Goal: Consume media (video, audio): Consume media (video, audio)

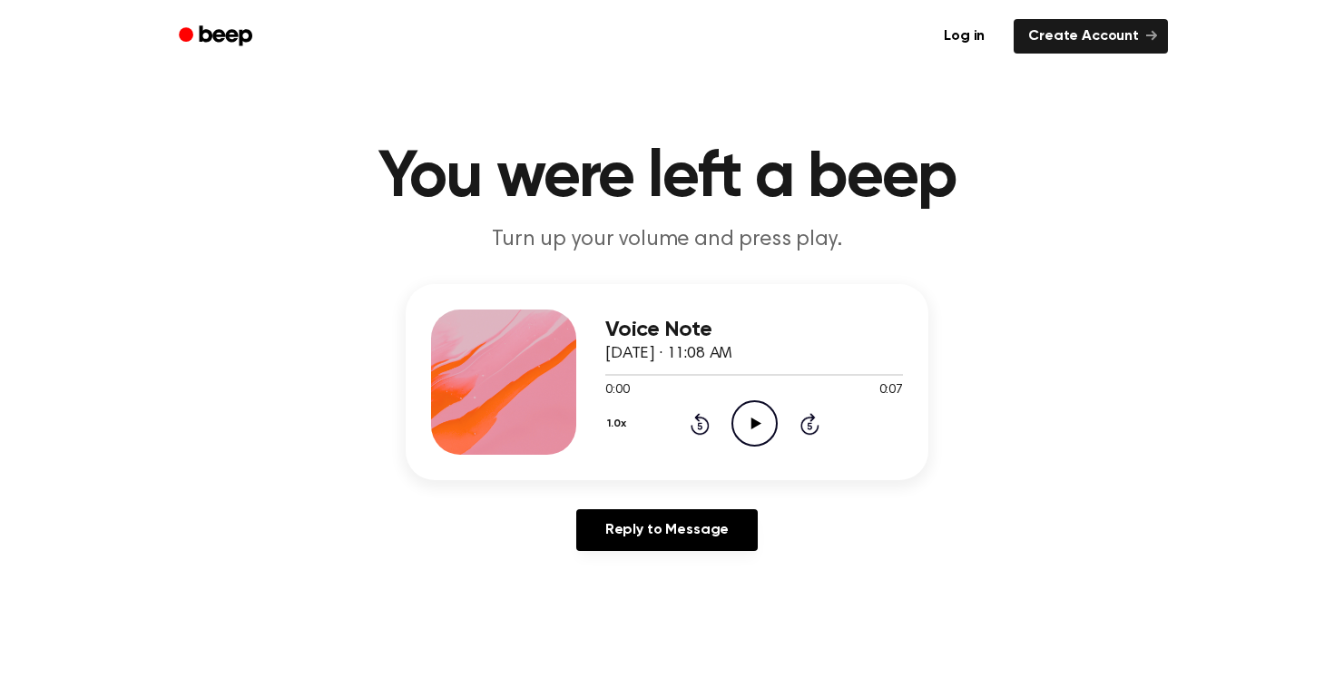
click at [768, 419] on icon "Play Audio" at bounding box center [754, 423] width 46 height 46
click at [697, 425] on icon "Rewind 5 seconds" at bounding box center [699, 424] width 20 height 24
click at [700, 424] on icon at bounding box center [699, 425] width 5 height 7
click at [712, 424] on div "1.0x Rewind 5 seconds Pause Audio Skip 5 seconds" at bounding box center [754, 423] width 298 height 46
click at [741, 411] on icon "Pause Audio" at bounding box center [754, 423] width 46 height 46
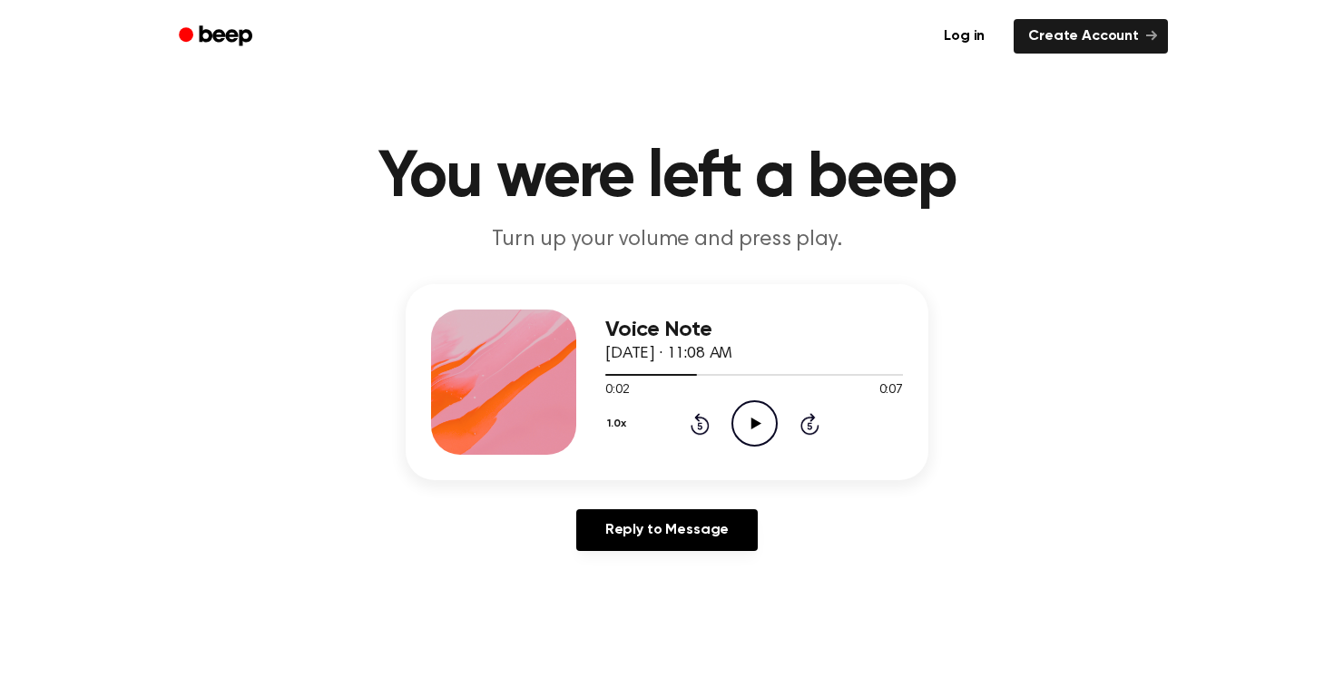
click at [739, 411] on icon "Play Audio" at bounding box center [754, 423] width 46 height 46
click at [739, 411] on icon "Pause Audio" at bounding box center [754, 423] width 46 height 46
click at [692, 411] on div "1.0x Rewind 5 seconds Play Audio Skip 5 seconds" at bounding box center [754, 423] width 298 height 46
click at [710, 411] on div "1.0x Rewind 5 seconds Play Audio Skip 5 seconds" at bounding box center [754, 423] width 298 height 46
click at [708, 419] on icon "Rewind 5 seconds" at bounding box center [699, 424] width 20 height 24
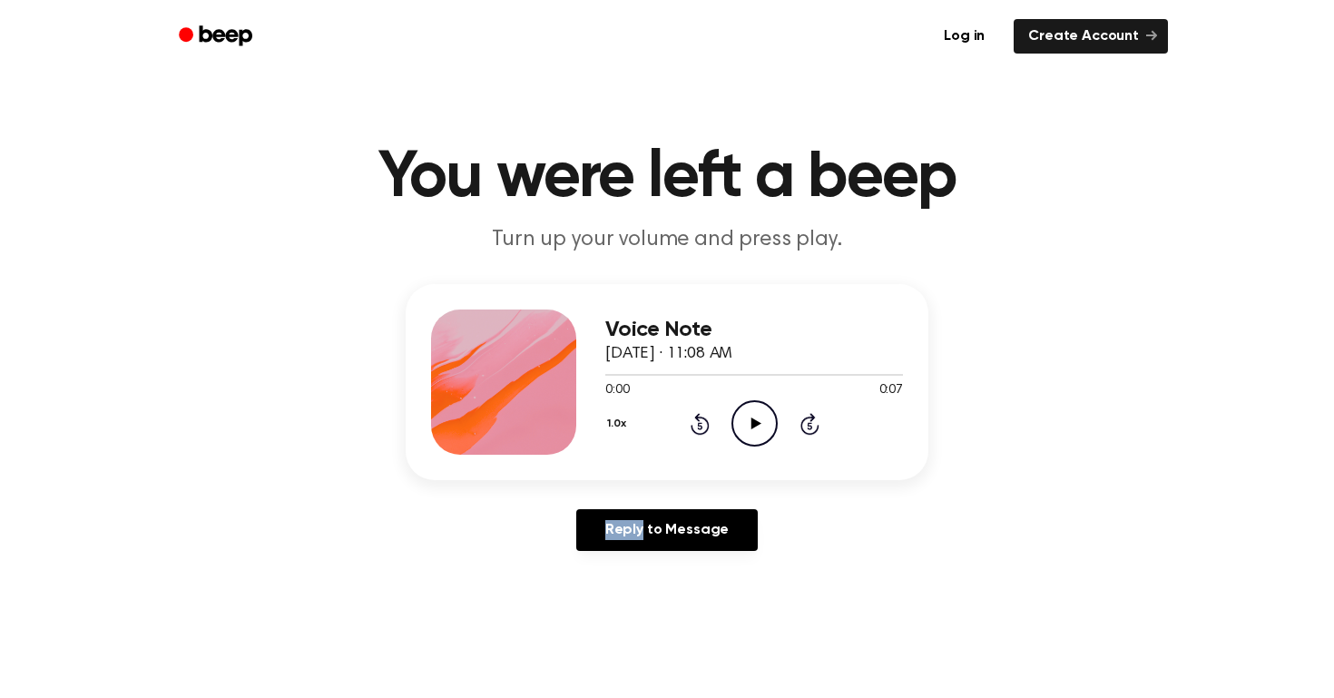
click at [708, 419] on icon "Rewind 5 seconds" at bounding box center [699, 424] width 20 height 24
click at [744, 416] on icon "Play Audio" at bounding box center [754, 423] width 46 height 46
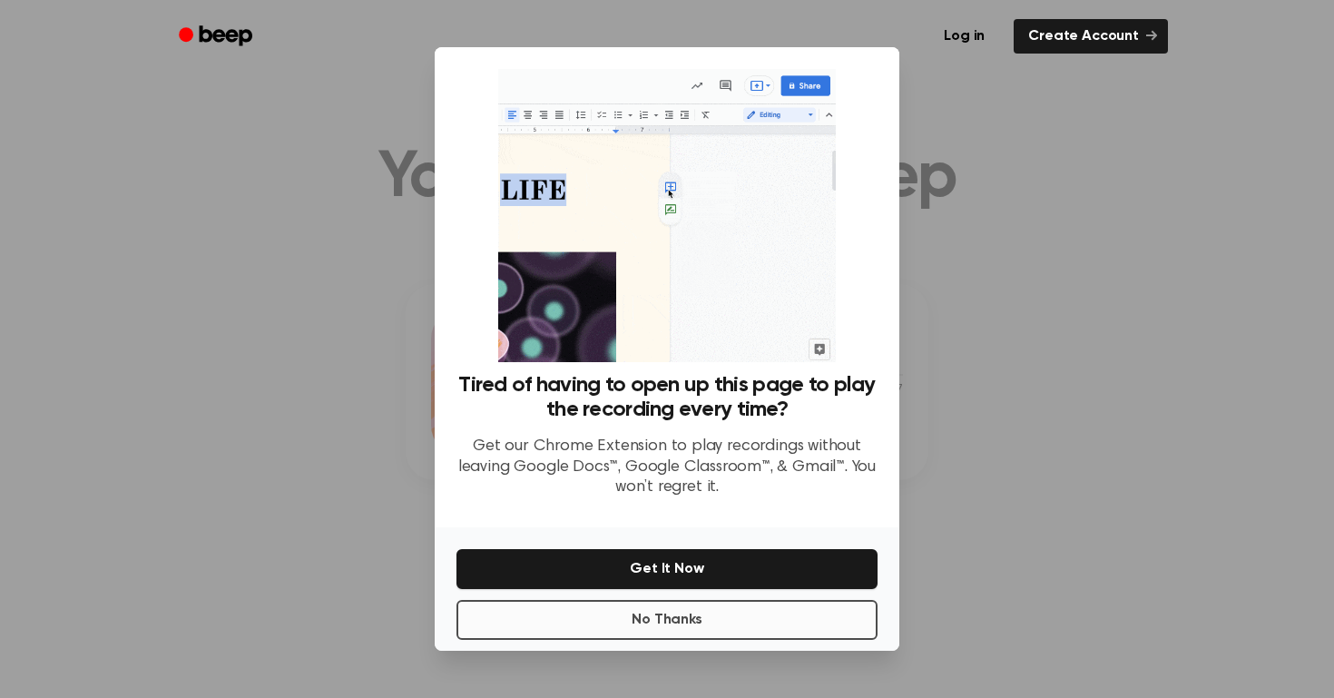
click at [680, 626] on button "No Thanks" at bounding box center [666, 620] width 421 height 40
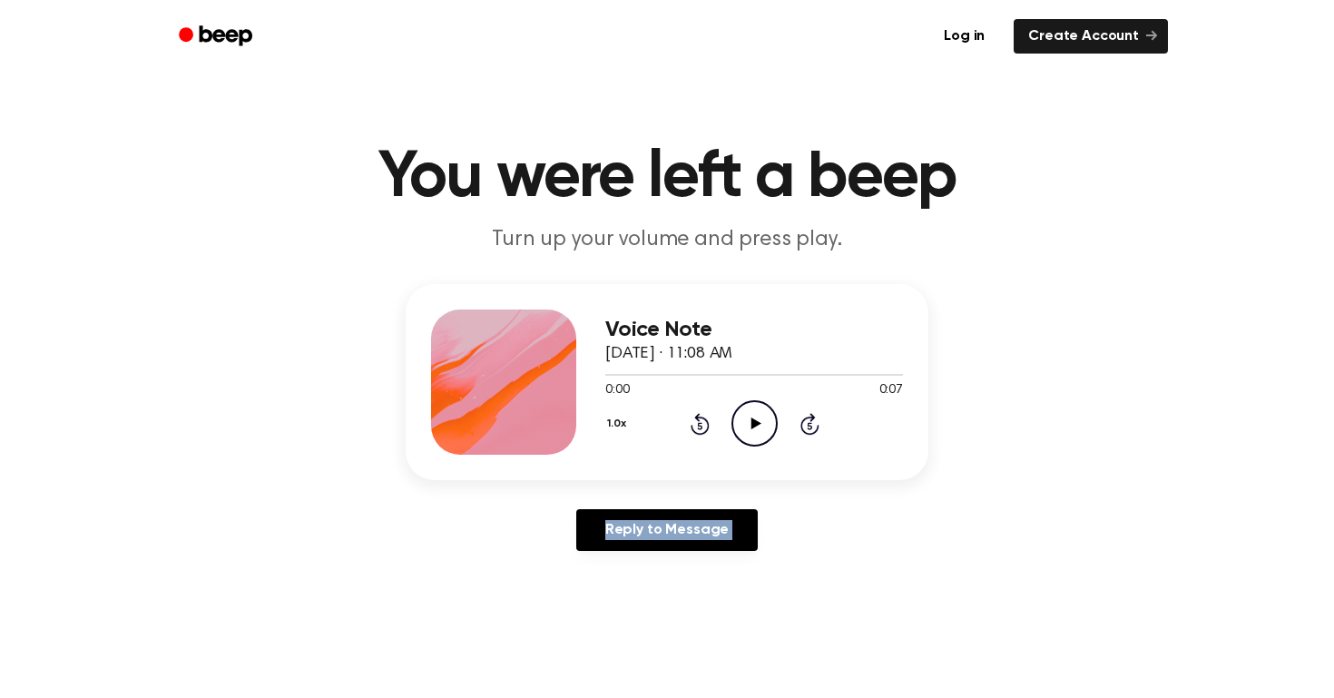
click at [754, 411] on icon "Play Audio" at bounding box center [754, 423] width 46 height 46
click at [749, 431] on icon "Play Audio" at bounding box center [754, 423] width 46 height 46
click at [749, 431] on icon "Pause Audio" at bounding box center [754, 423] width 46 height 46
click at [749, 421] on icon "Play Audio" at bounding box center [754, 423] width 46 height 46
click at [749, 421] on icon "Pause Audio" at bounding box center [754, 423] width 46 height 46
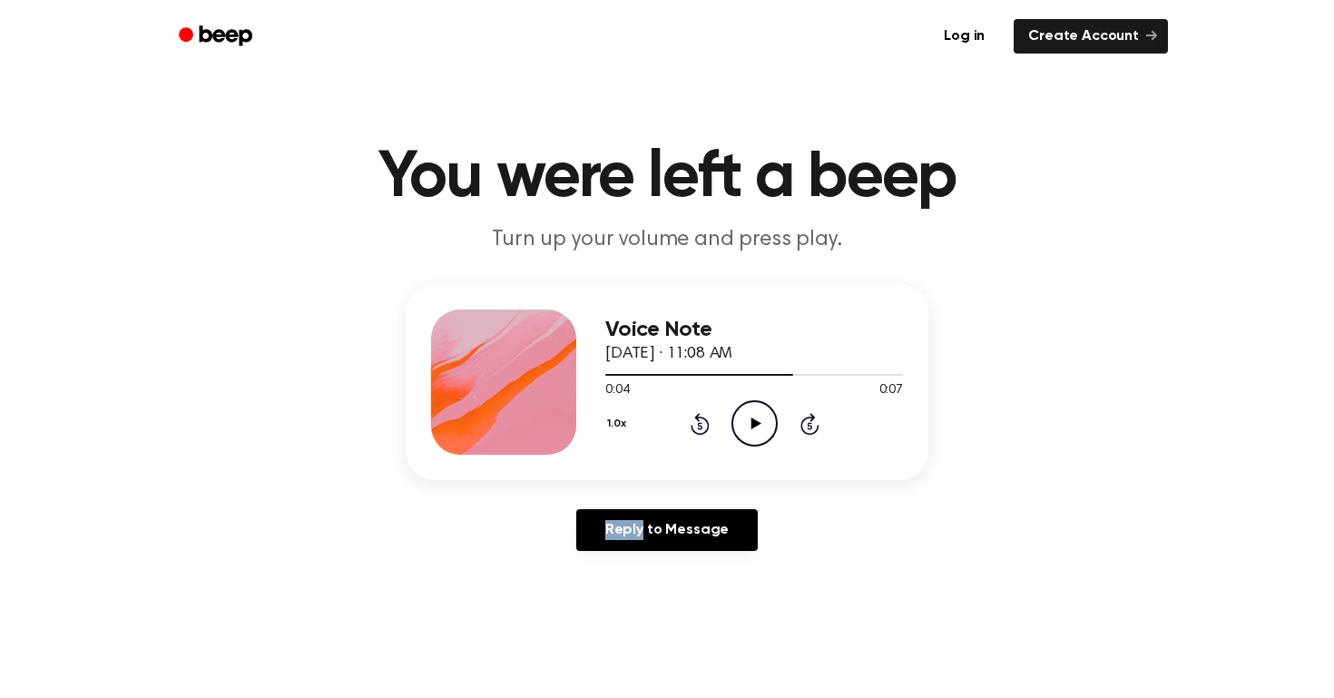
click at [749, 421] on icon "Play Audio" at bounding box center [754, 423] width 46 height 46
click at [755, 411] on icon "Play Audio" at bounding box center [754, 423] width 46 height 46
click at [757, 414] on icon "Play Audio" at bounding box center [754, 423] width 46 height 46
click at [715, 3] on div "Log in Create Account" at bounding box center [666, 36] width 1001 height 73
click at [761, 416] on icon "Play Audio" at bounding box center [754, 423] width 46 height 46
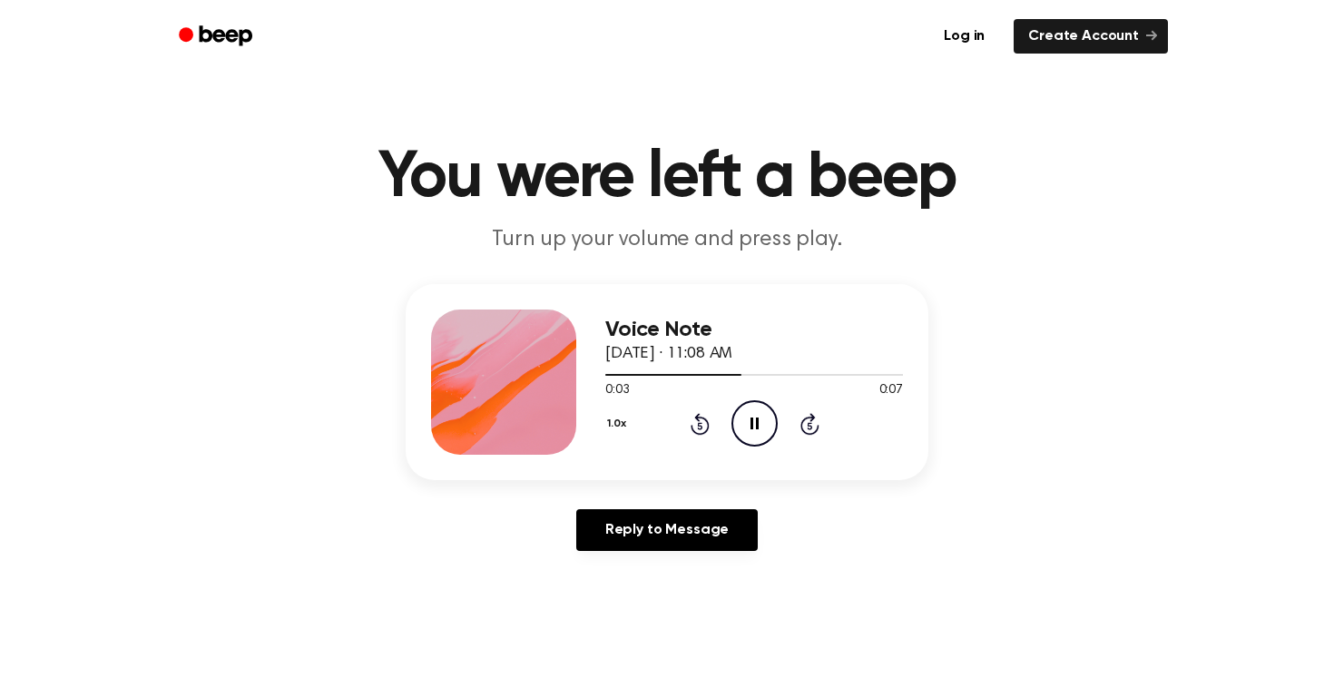
click at [795, 11] on div "Log in Create Account" at bounding box center [666, 36] width 1001 height 73
click at [758, 426] on icon "Play Audio" at bounding box center [754, 423] width 46 height 46
click at [626, 424] on button "1.0x" at bounding box center [618, 423] width 27 height 31
click at [632, 499] on span "0.8x" at bounding box center [634, 499] width 23 height 19
click at [760, 428] on icon "Play Audio" at bounding box center [754, 423] width 46 height 46
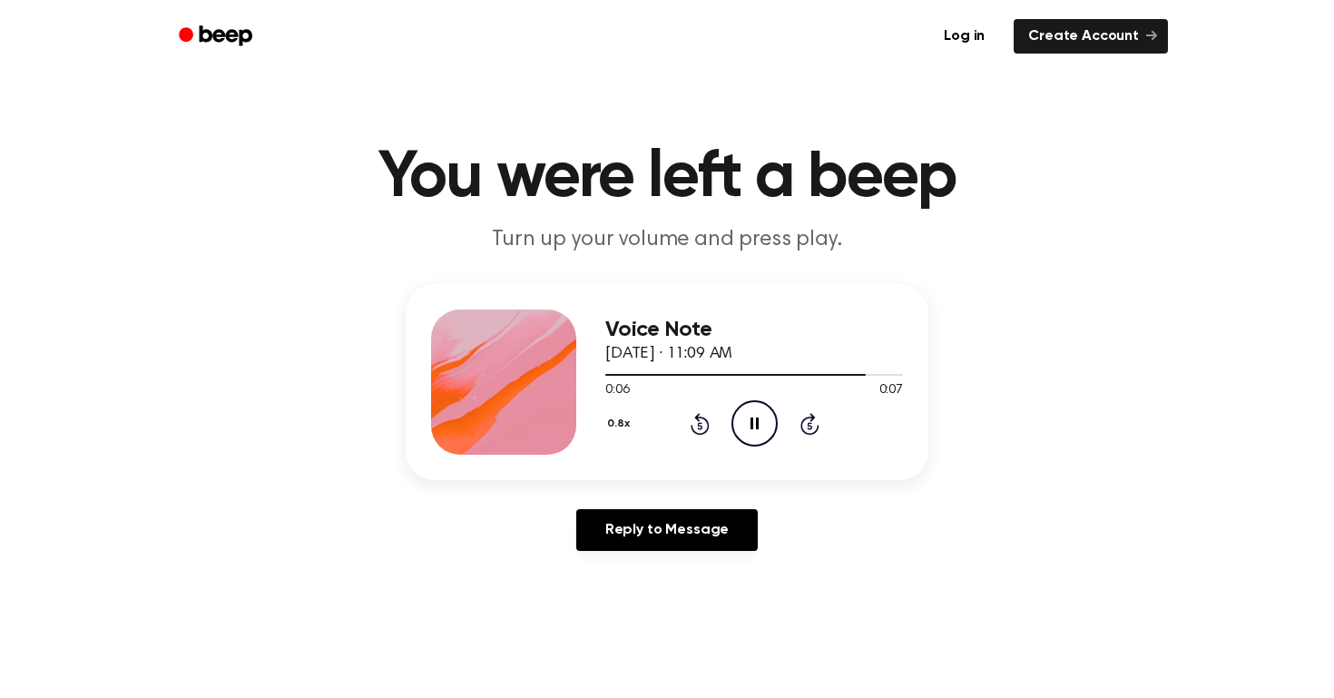
click at [708, 407] on div "0.8x Rewind 5 seconds Pause Audio Skip 5 seconds" at bounding box center [754, 423] width 298 height 46
click at [708, 417] on icon "Rewind 5 seconds" at bounding box center [699, 424] width 20 height 24
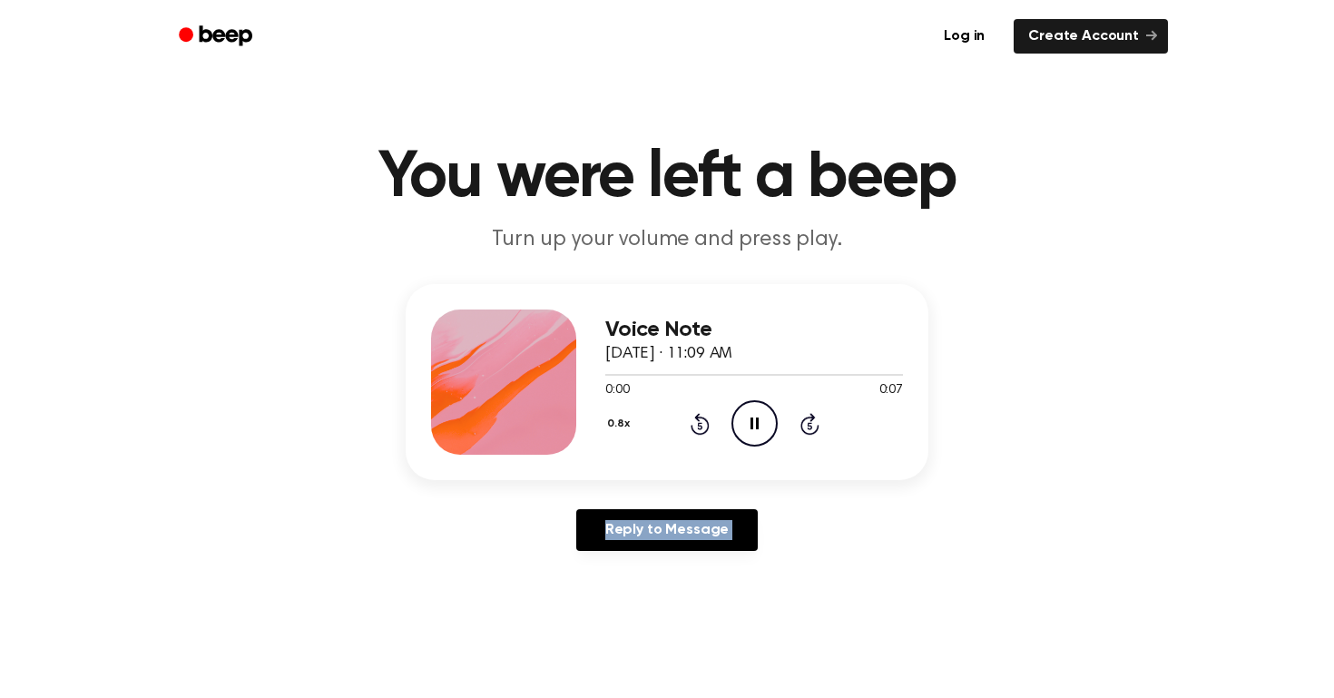
click at [708, 417] on icon "Rewind 5 seconds" at bounding box center [699, 424] width 20 height 24
click at [748, 432] on icon "Play Audio" at bounding box center [754, 423] width 46 height 46
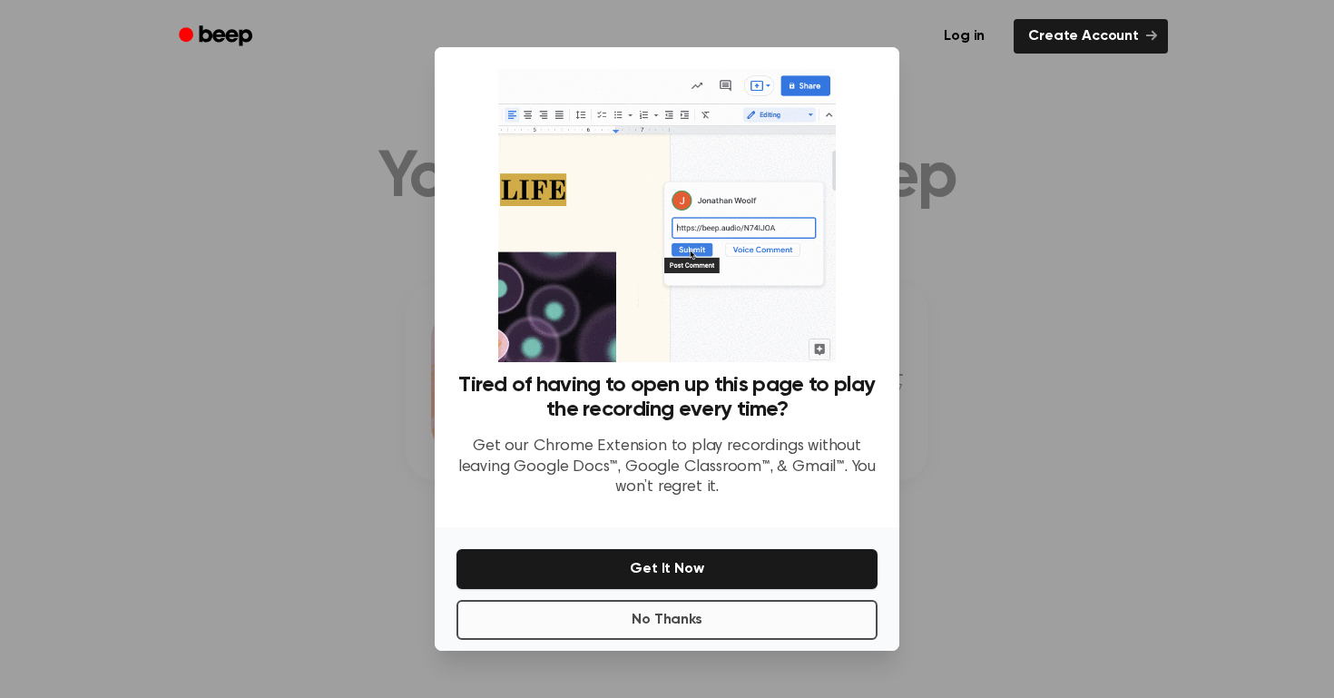
click at [740, 614] on button "No Thanks" at bounding box center [666, 620] width 421 height 40
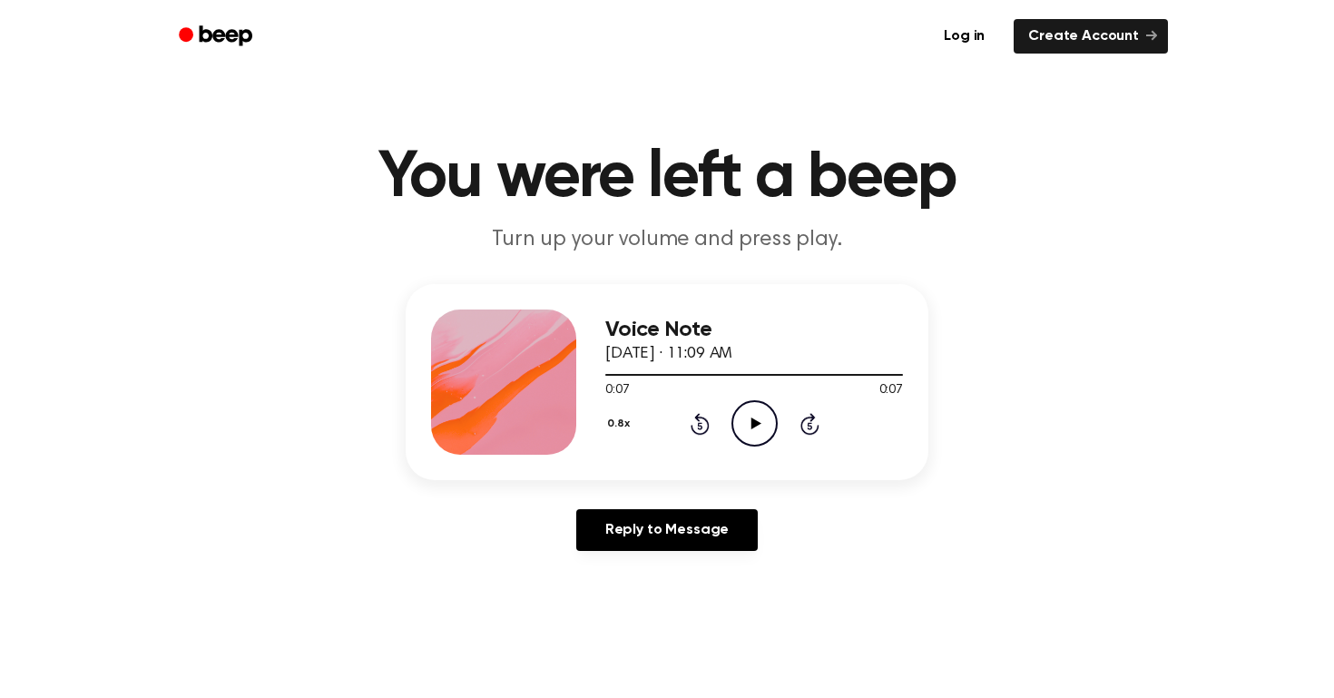
click at [754, 430] on icon "Play Audio" at bounding box center [754, 423] width 46 height 46
click at [635, 421] on div "0.8x Rewind 5 seconds Play Audio Skip 5 seconds" at bounding box center [754, 423] width 298 height 46
click at [622, 425] on button "0.8x" at bounding box center [620, 423] width 31 height 31
click at [626, 535] on span "1.0x" at bounding box center [634, 532] width 23 height 19
